Goal: Task Accomplishment & Management: Manage account settings

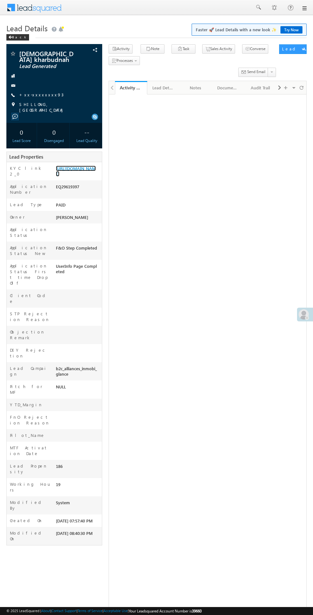
click at [64, 175] on link "https://angelbroking1-pk3em7sa.customui-test.leadsquared.com?leadId=e61e338f-dc…" at bounding box center [76, 171] width 40 height 11
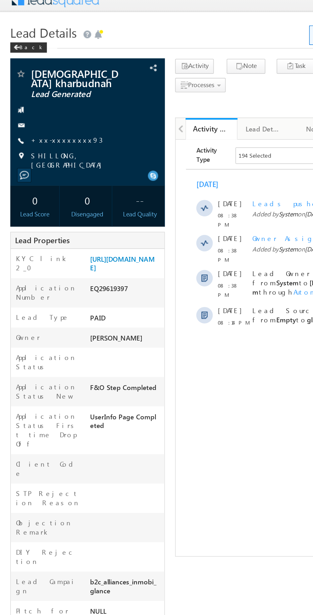
click at [32, 92] on link "+xx-xxxxxxxx93" at bounding box center [41, 94] width 44 height 5
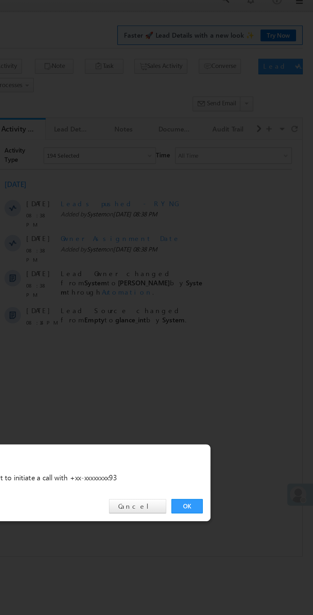
click at [234, 322] on link "OK" at bounding box center [234, 321] width 19 height 9
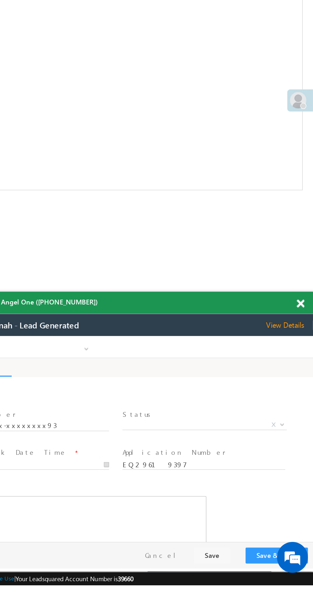
click at [103, 394] on body "Call me later Cross Sell Customer Drop-off reasons Language Barrier Not Interes…" at bounding box center [46, 400] width 239 height 128
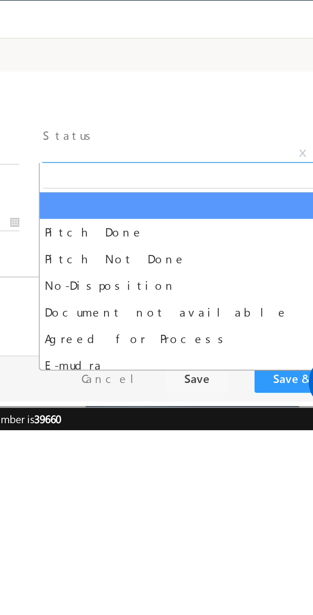
select select "Pitch Not Done"
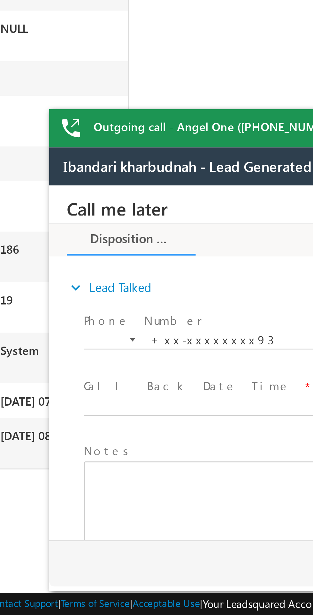
click at [94, 268] on body "Call me later Cross Sell Customer Drop-off reasons Language Barrier Not Interes…" at bounding box center [168, 249] width 239 height 128
type input "09/26/25 10:46 PM"
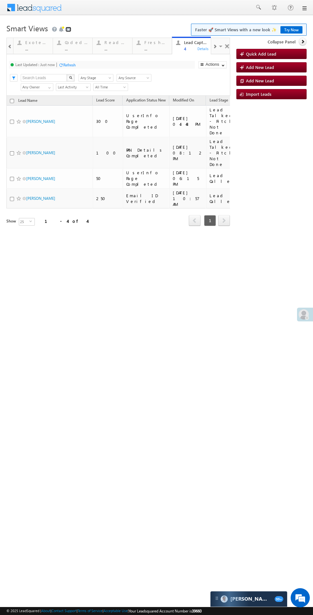
click at [68, 30] on link at bounding box center [68, 29] width 6 height 5
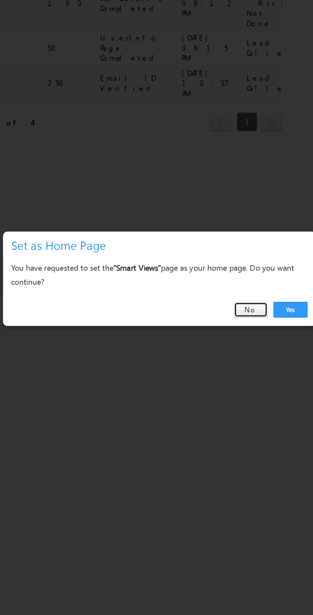
click at [90, 63] on link "No" at bounding box center [91, 63] width 19 height 9
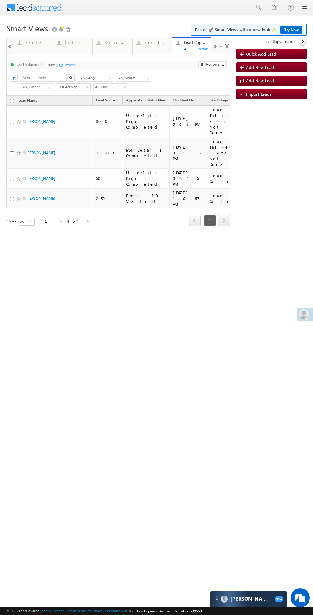
click at [77, 44] on div "Coded [DATE]" at bounding box center [77, 42] width 24 height 5
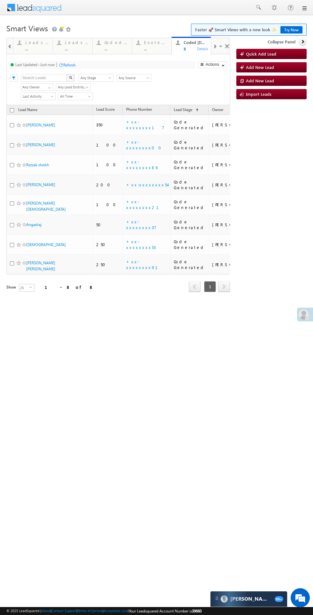
click at [75, 66] on div "Refresh" at bounding box center [69, 65] width 12 height 5
click at [94, 63] on div "Refresh" at bounding box center [93, 65] width 12 height 5
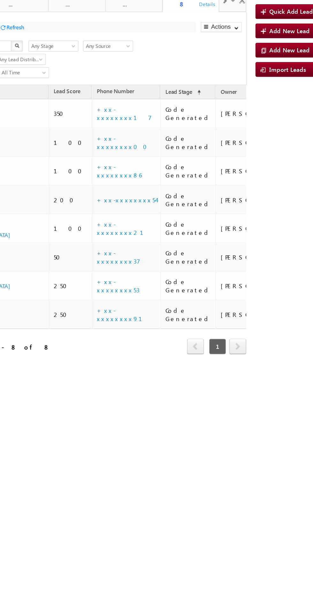
scroll to position [0, 1]
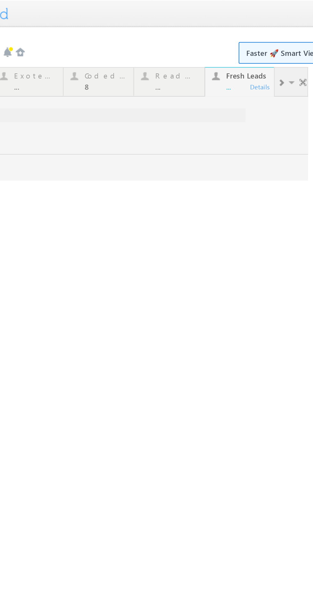
scroll to position [0, 0]
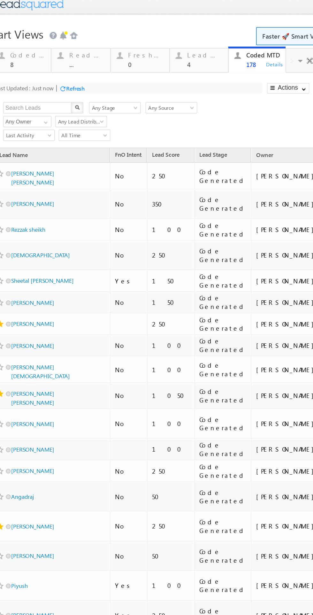
click at [13, 41] on div "8" at bounding box center [10, 40] width 24 height 5
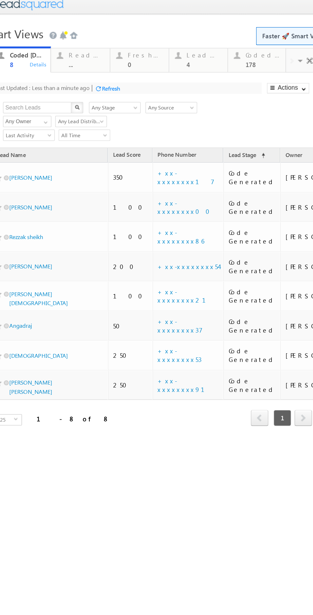
click at [69, 58] on div "Refresh" at bounding box center [65, 57] width 12 height 5
